Goal: Task Accomplishment & Management: Manage account settings

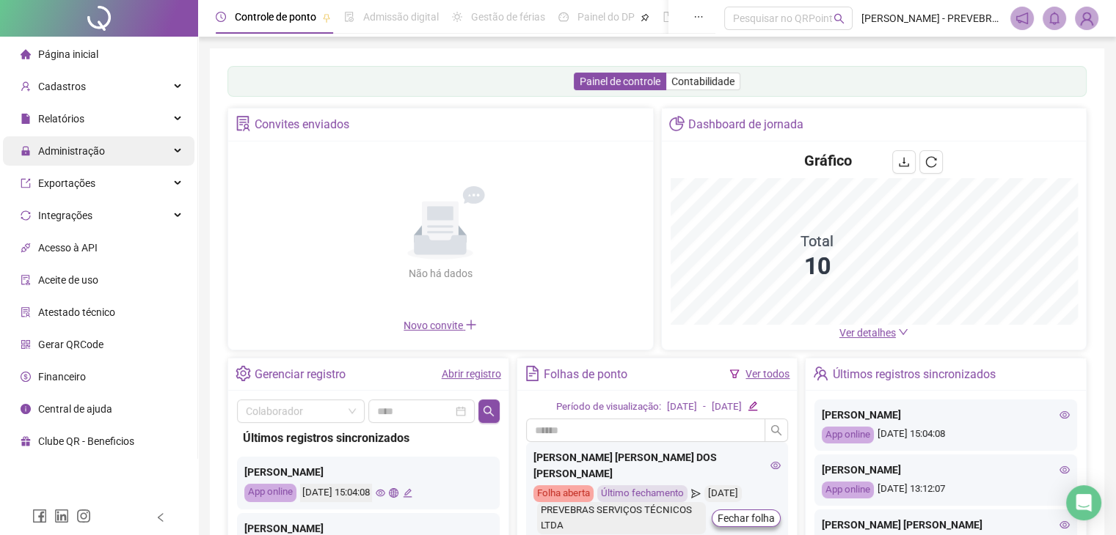
click at [169, 156] on div "Administração" at bounding box center [98, 150] width 191 height 29
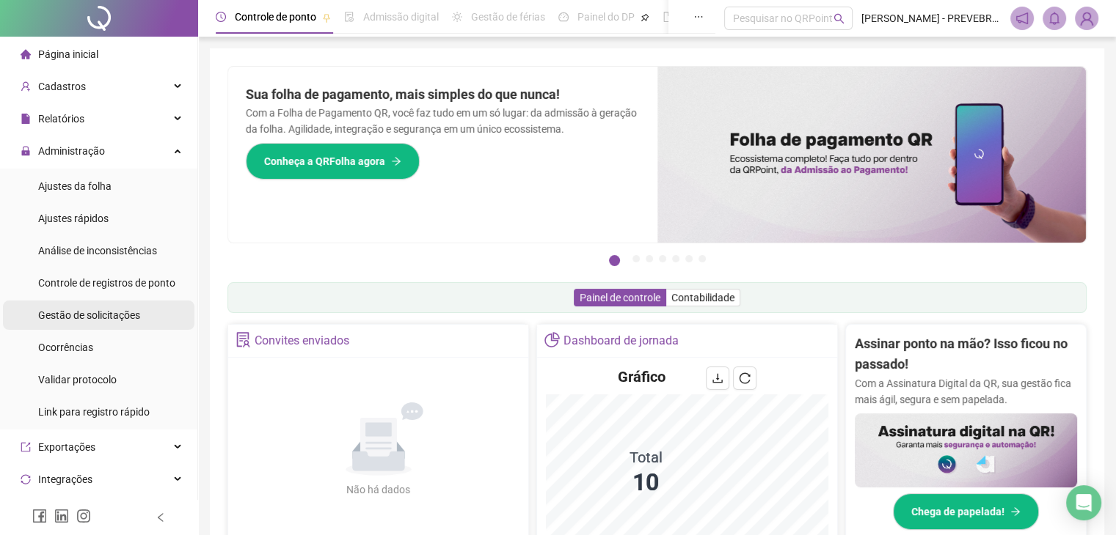
click at [104, 315] on span "Gestão de solicitações" at bounding box center [89, 316] width 102 height 12
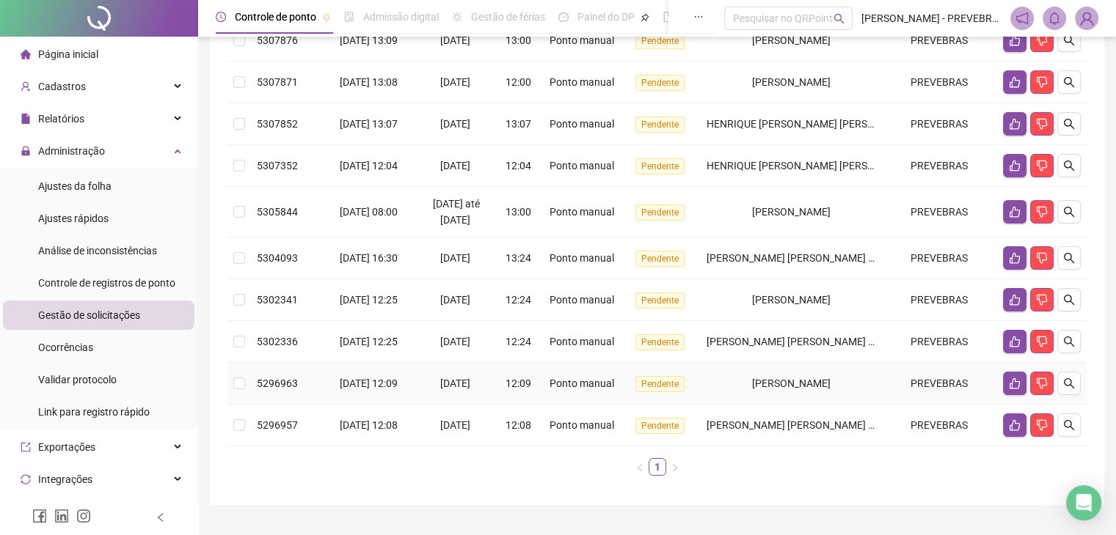
scroll to position [220, 0]
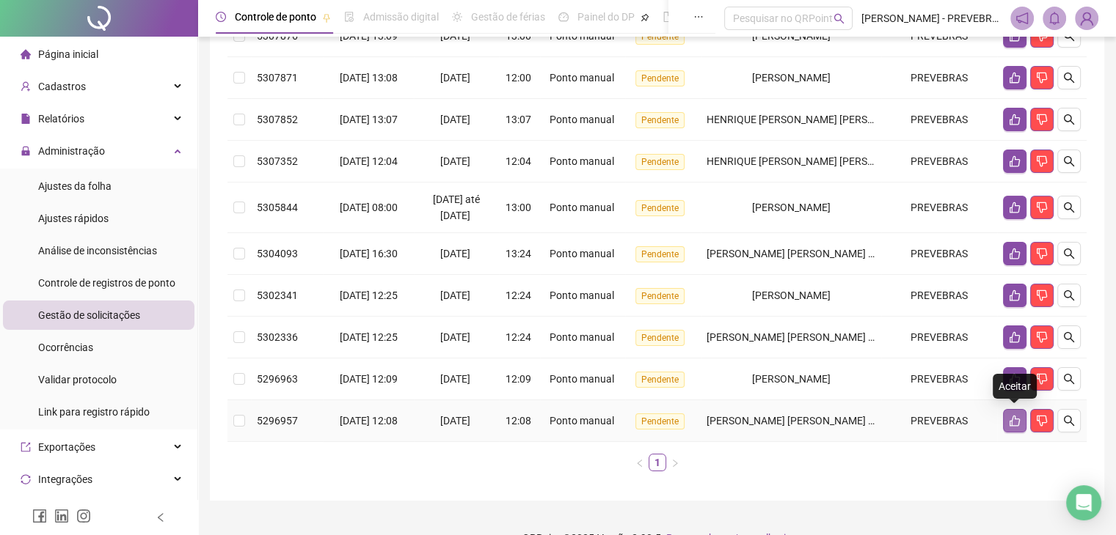
click at [1009, 417] on icon "like" at bounding box center [1015, 421] width 12 height 12
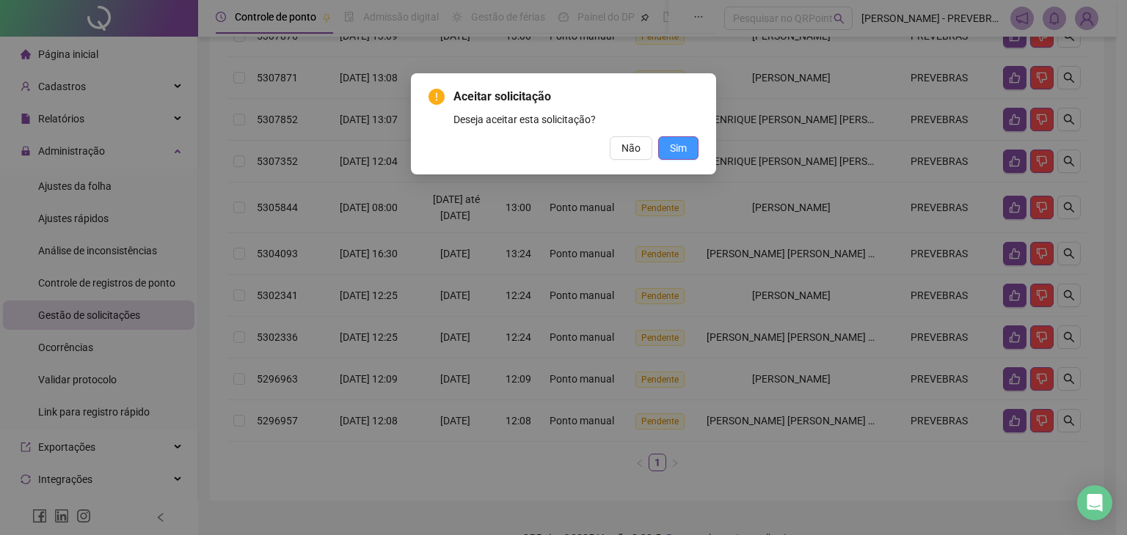
click at [670, 148] on span "Sim" at bounding box center [678, 148] width 17 height 16
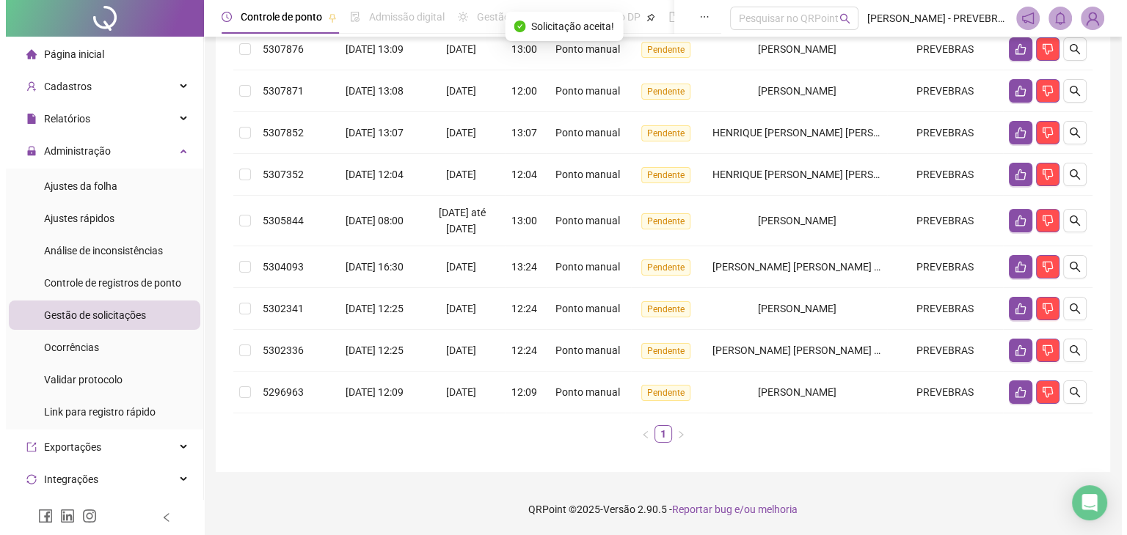
scroll to position [205, 0]
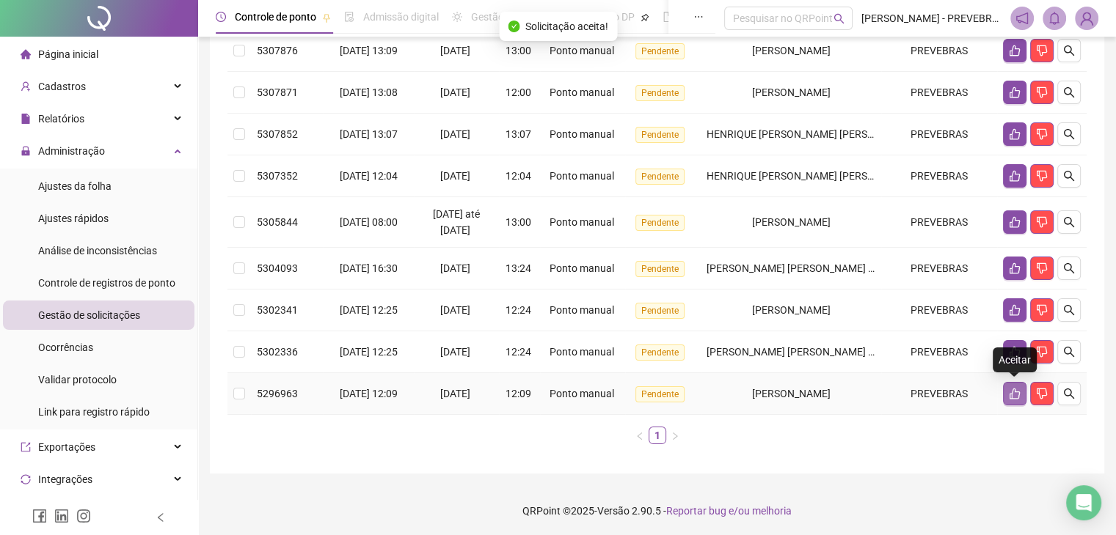
click at [1014, 394] on icon "like" at bounding box center [1015, 394] width 12 height 12
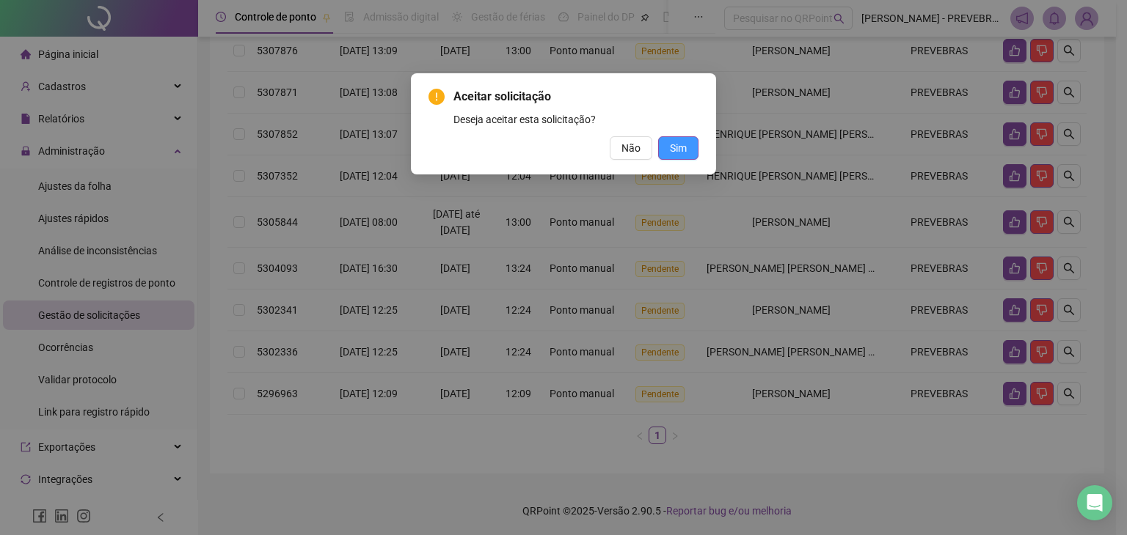
click at [681, 147] on span "Sim" at bounding box center [678, 148] width 17 height 16
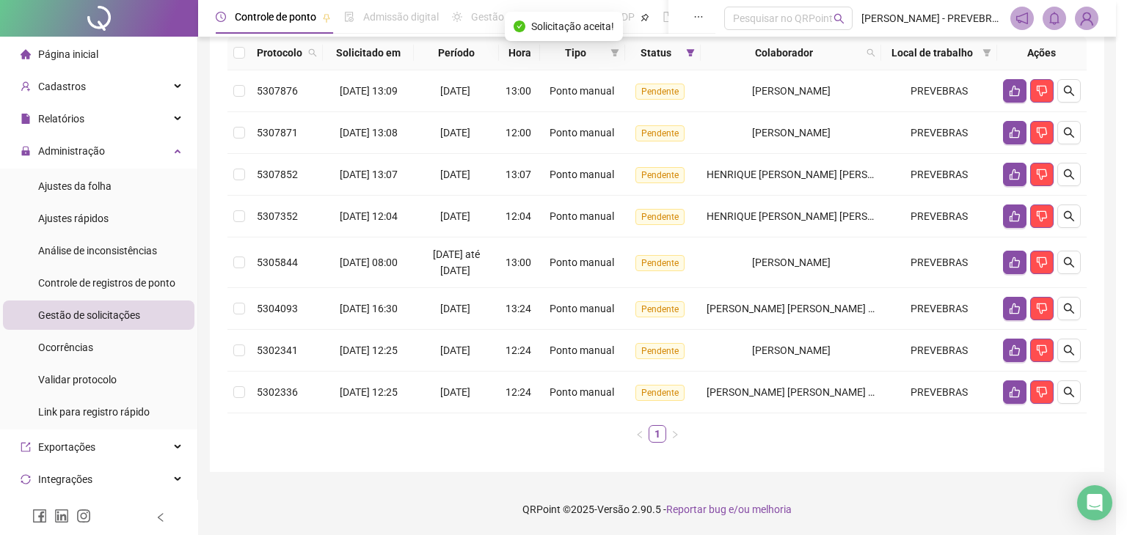
scroll to position [164, 0]
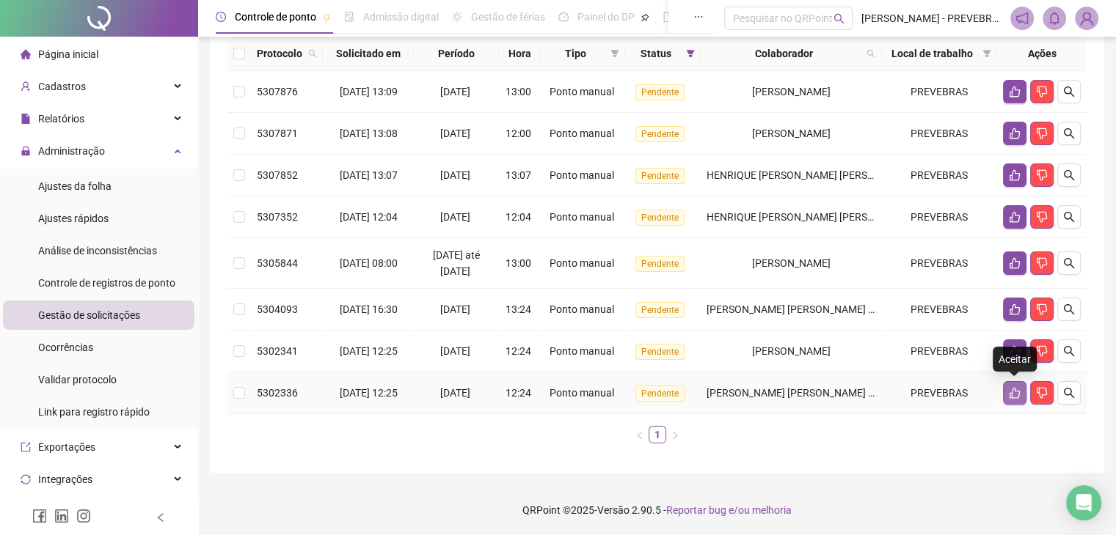
click at [1009, 394] on icon "like" at bounding box center [1015, 393] width 12 height 12
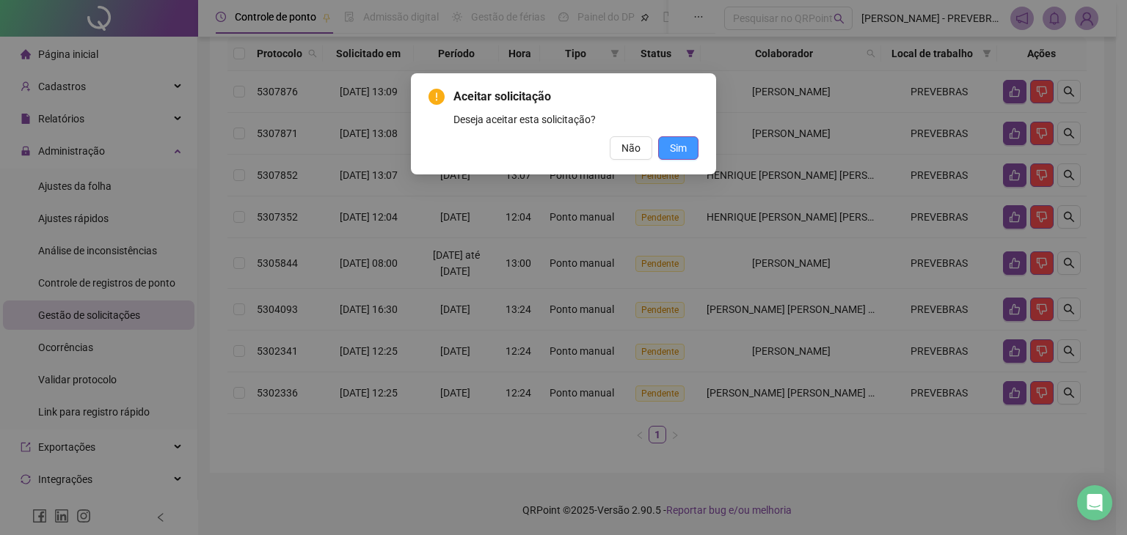
click at [678, 150] on span "Sim" at bounding box center [678, 148] width 17 height 16
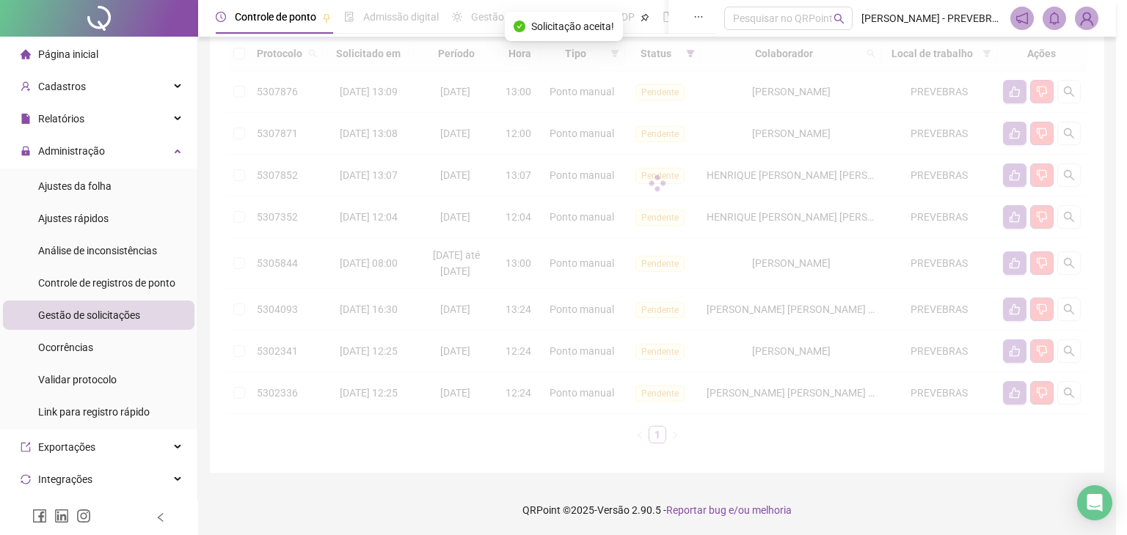
scroll to position [122, 0]
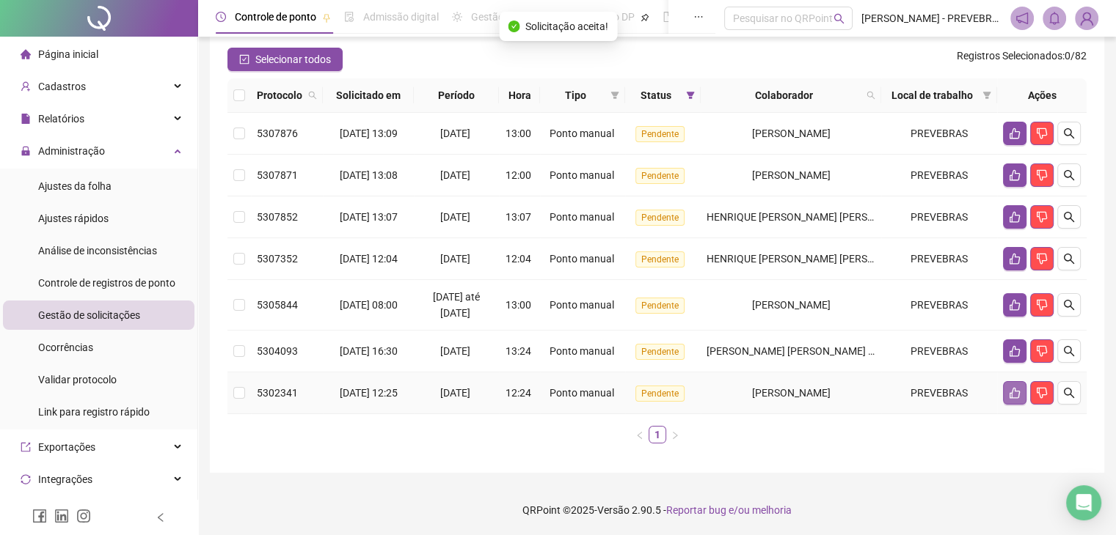
click at [1022, 397] on button "button" at bounding box center [1014, 392] width 23 height 23
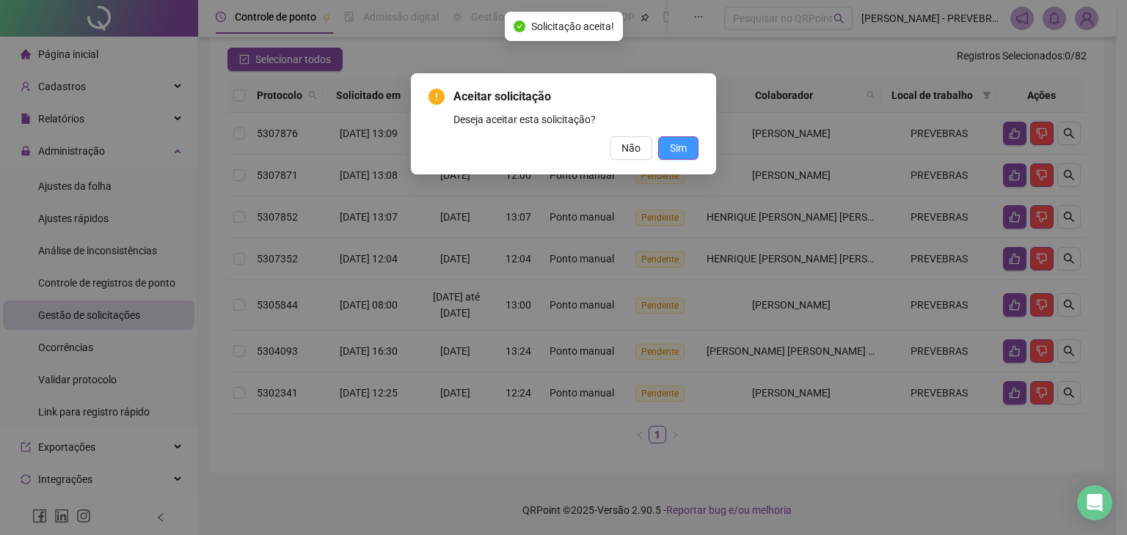
click at [679, 151] on span "Sim" at bounding box center [678, 148] width 17 height 16
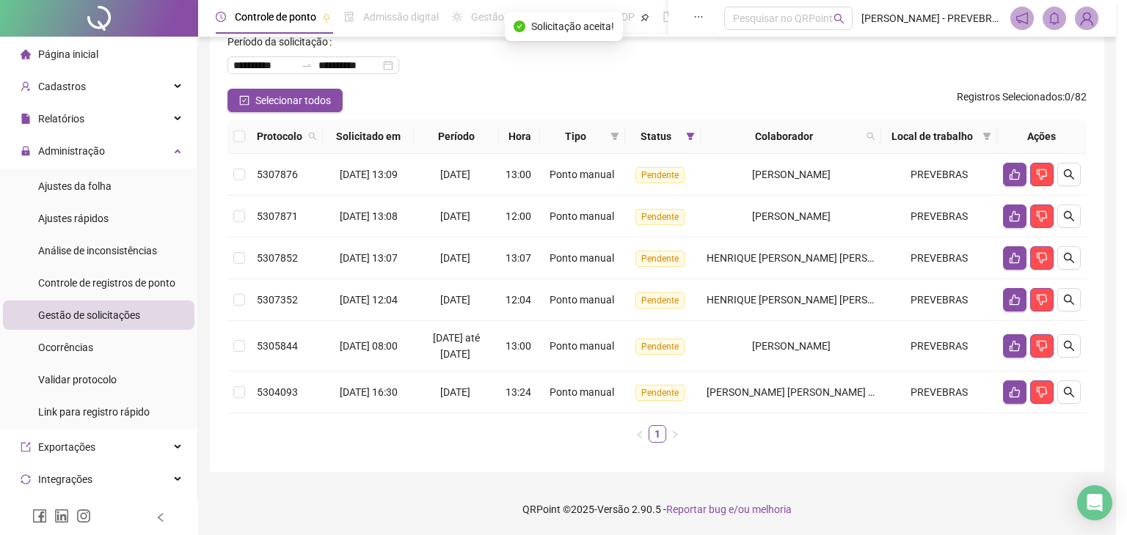
scroll to position [81, 0]
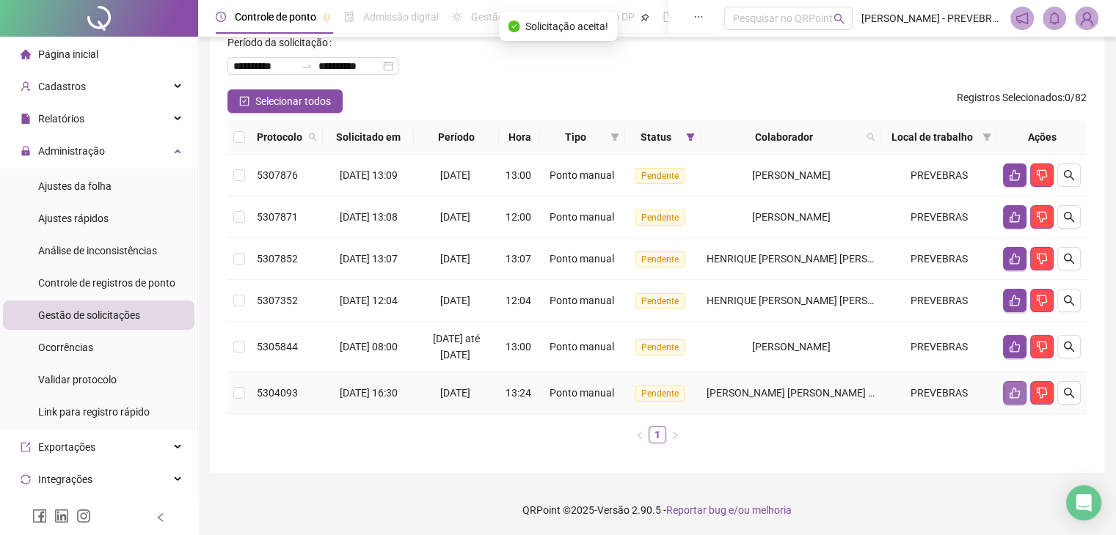
click at [1017, 387] on icon "like" at bounding box center [1015, 393] width 12 height 12
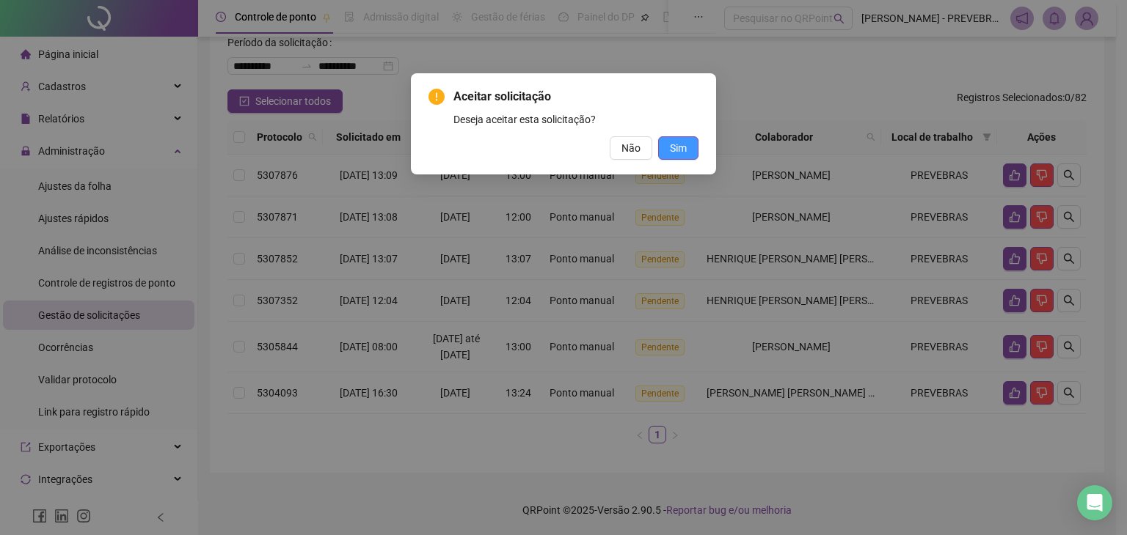
click at [678, 150] on span "Sim" at bounding box center [678, 148] width 17 height 16
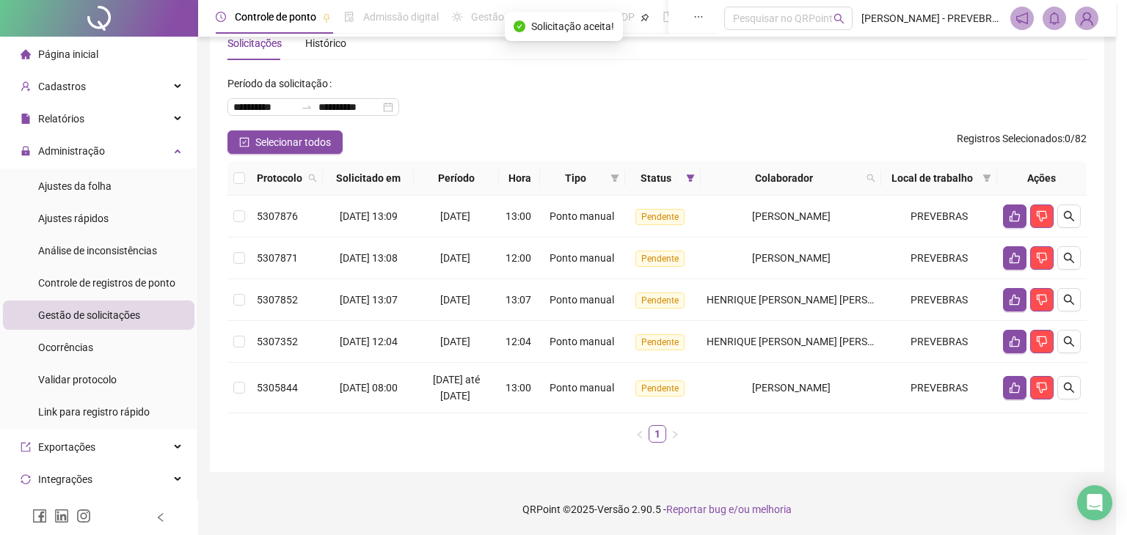
scroll to position [39, 0]
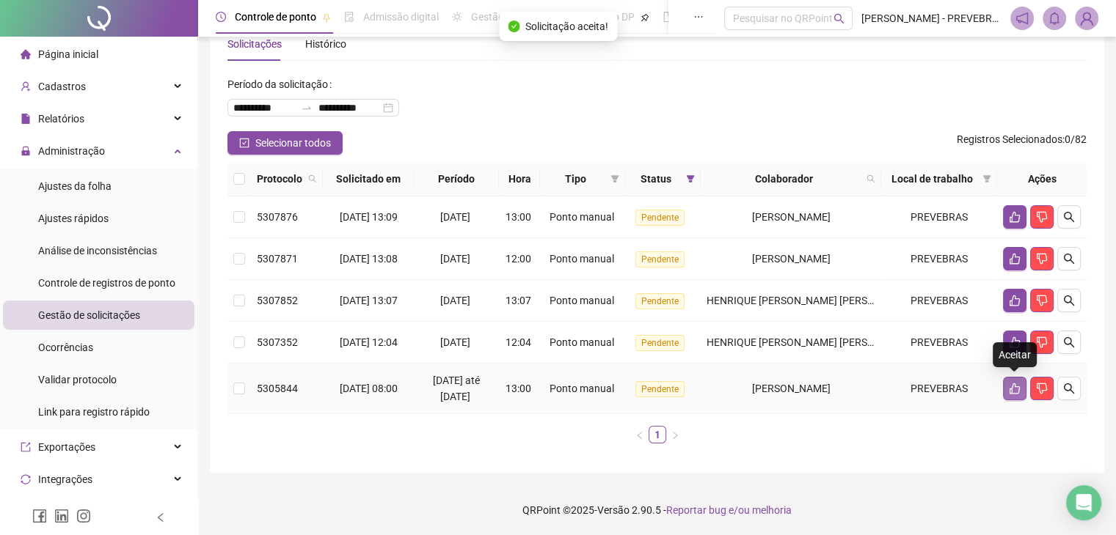
click at [1003, 395] on button "button" at bounding box center [1014, 388] width 23 height 23
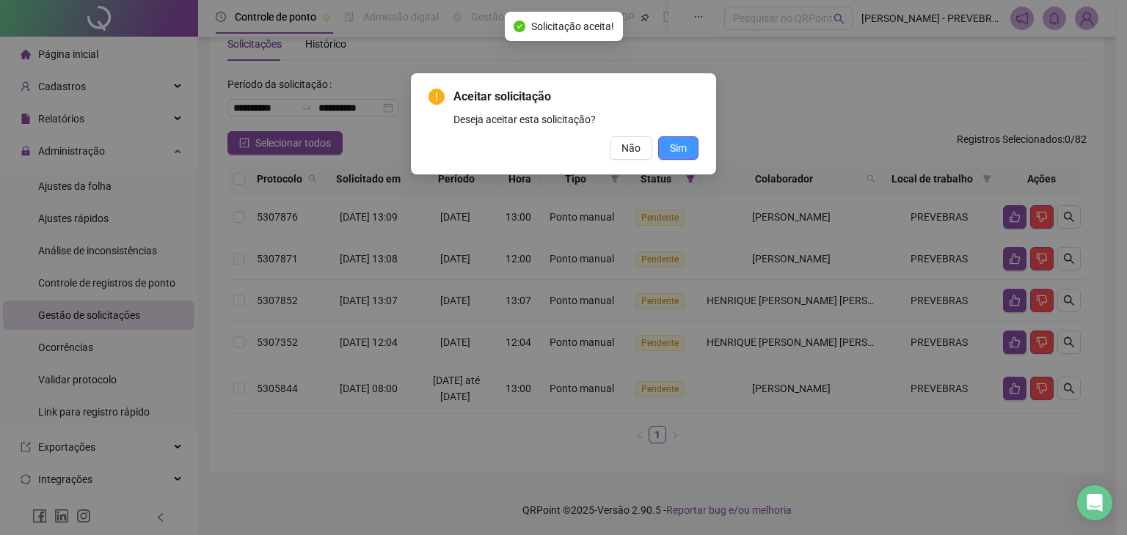
click at [673, 147] on span "Sim" at bounding box center [678, 148] width 17 height 16
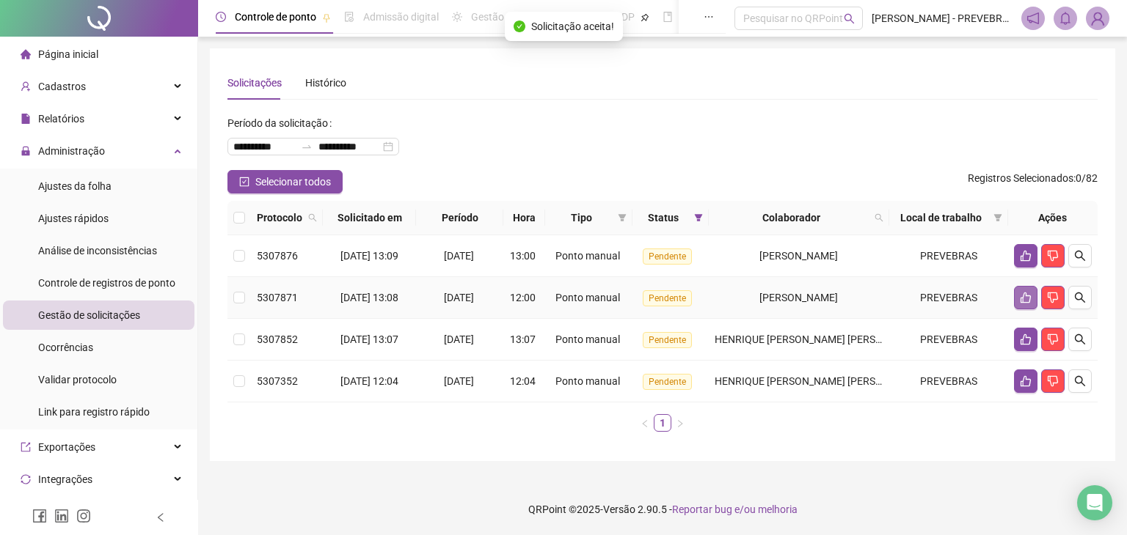
scroll to position [0, 0]
click at [1032, 382] on button "button" at bounding box center [1025, 381] width 23 height 23
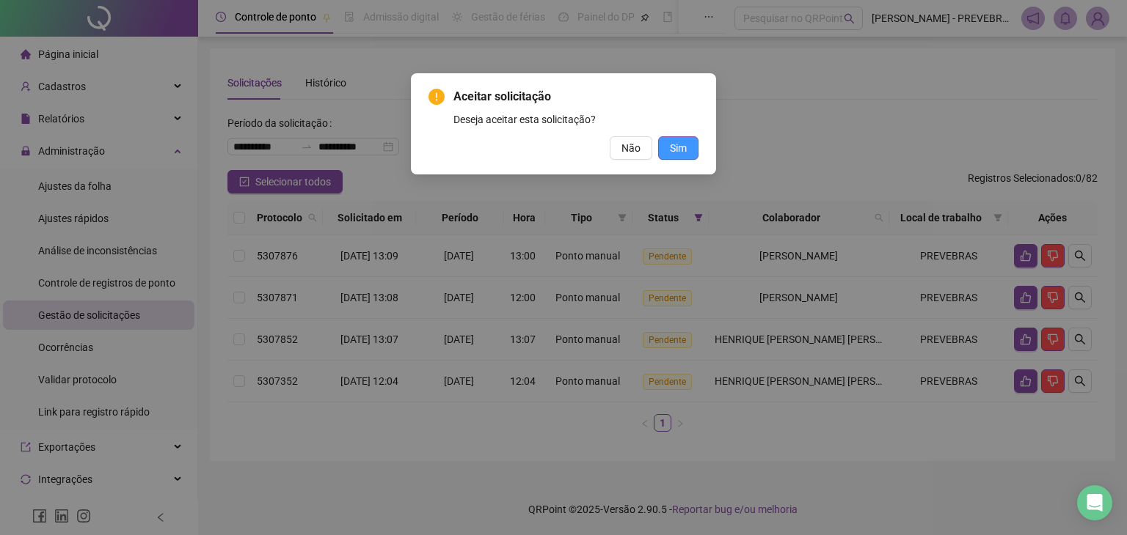
click at [675, 144] on span "Sim" at bounding box center [678, 148] width 17 height 16
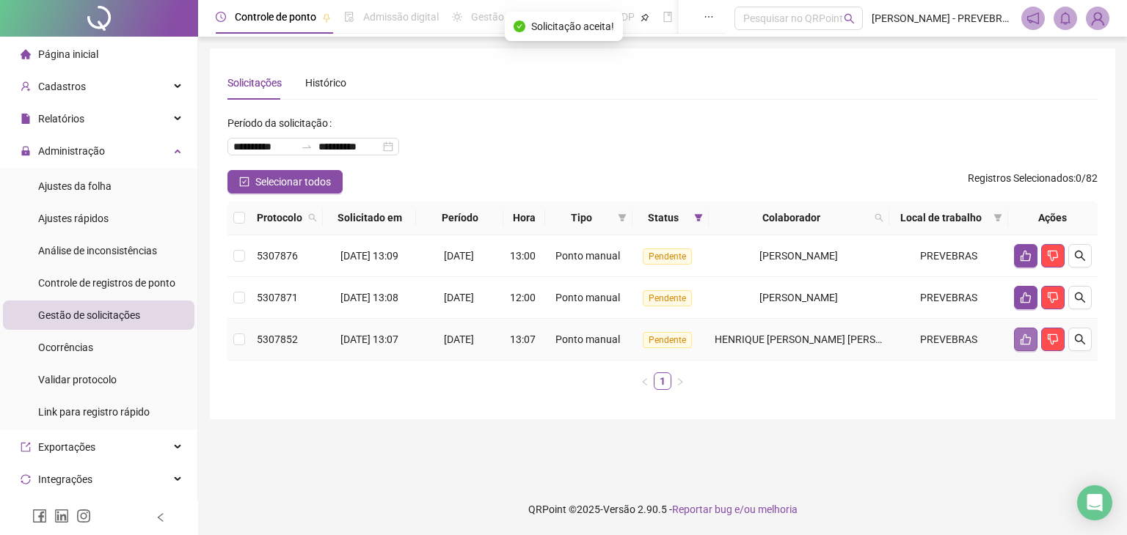
click at [1026, 345] on button "button" at bounding box center [1025, 339] width 23 height 23
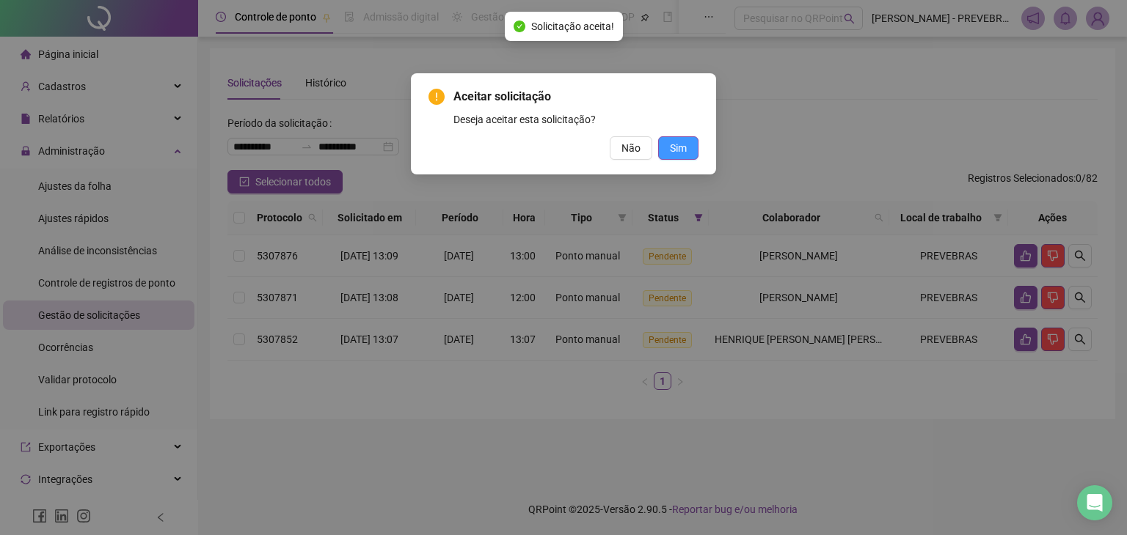
click at [689, 150] on button "Sim" at bounding box center [678, 147] width 40 height 23
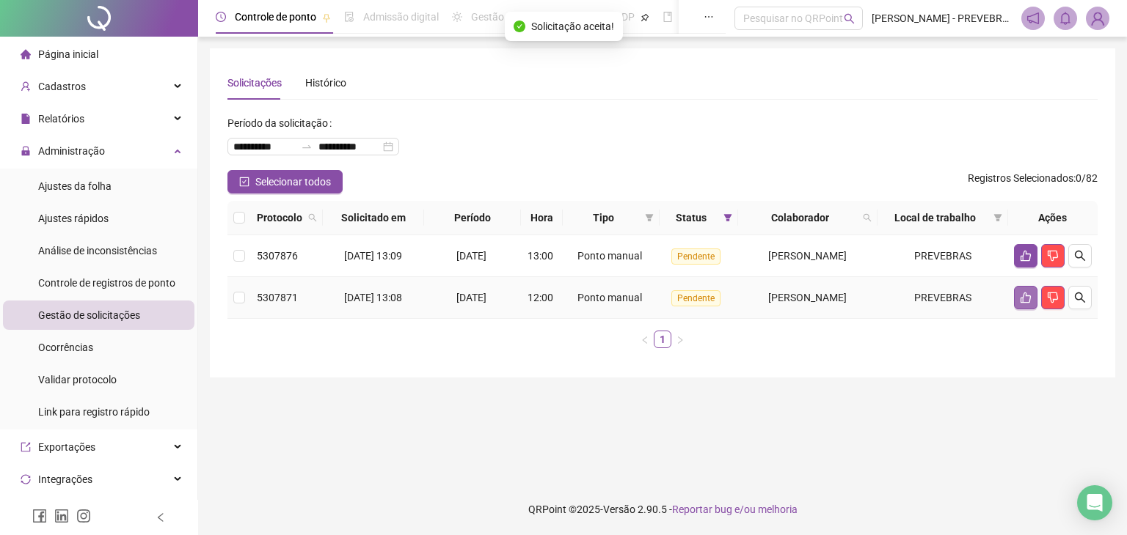
click at [1028, 304] on button "button" at bounding box center [1025, 297] width 23 height 23
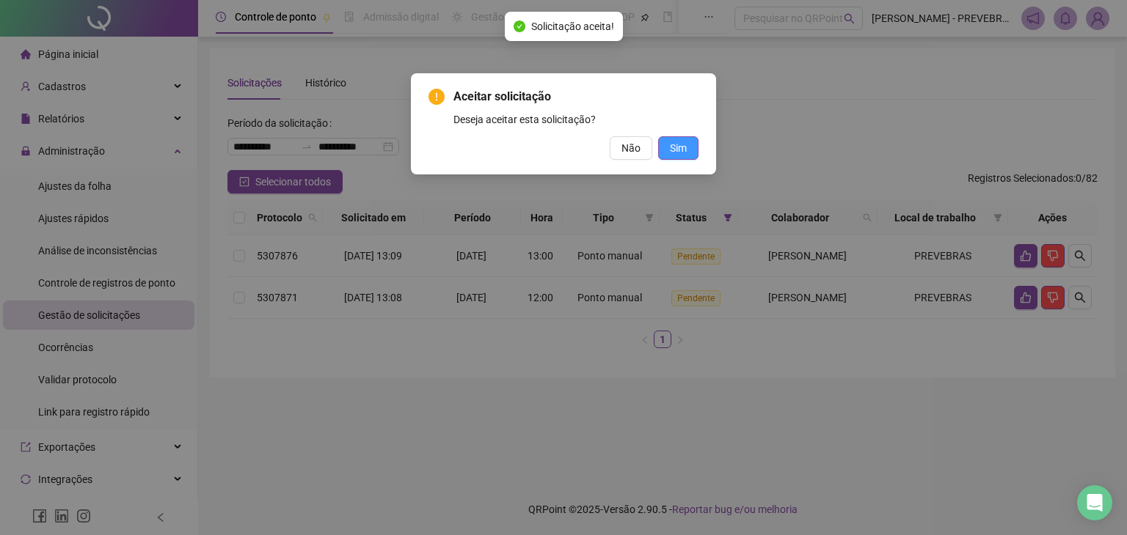
click at [672, 150] on span "Sim" at bounding box center [678, 148] width 17 height 16
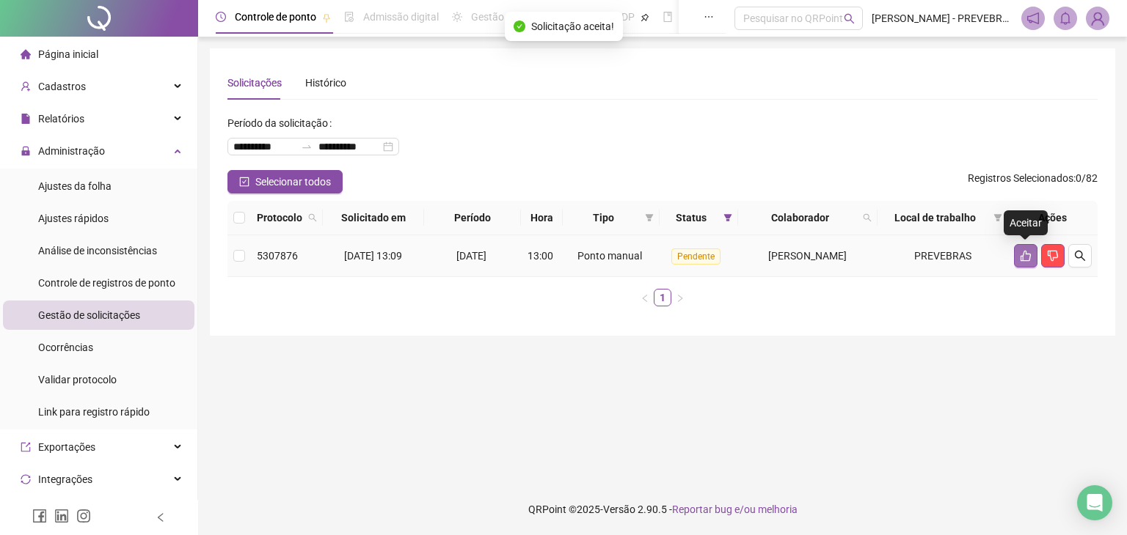
click at [1021, 257] on icon "like" at bounding box center [1025, 256] width 10 height 11
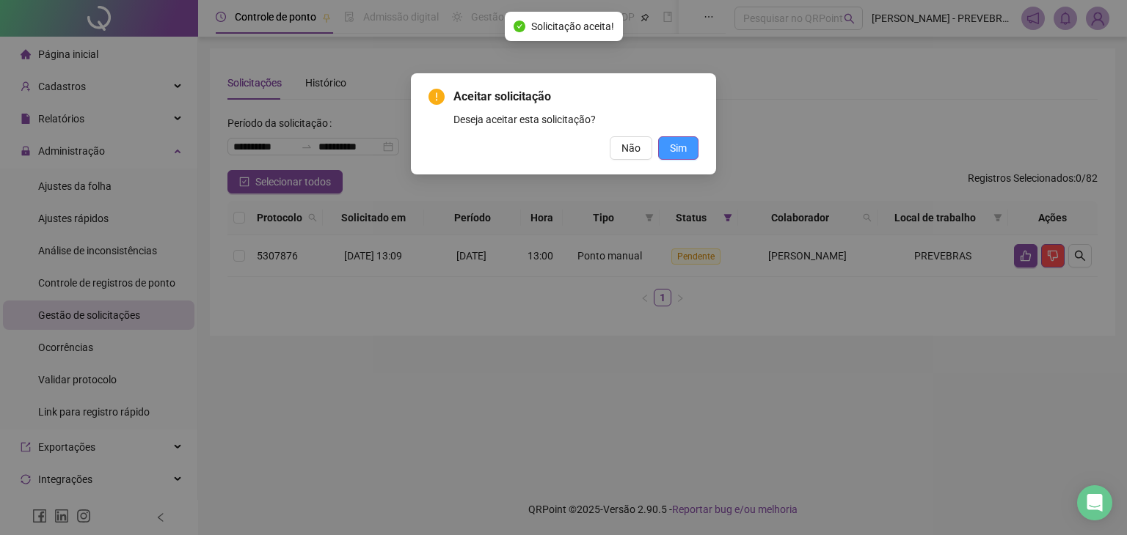
click at [681, 150] on span "Sim" at bounding box center [678, 148] width 17 height 16
